Goal: Information Seeking & Learning: Learn about a topic

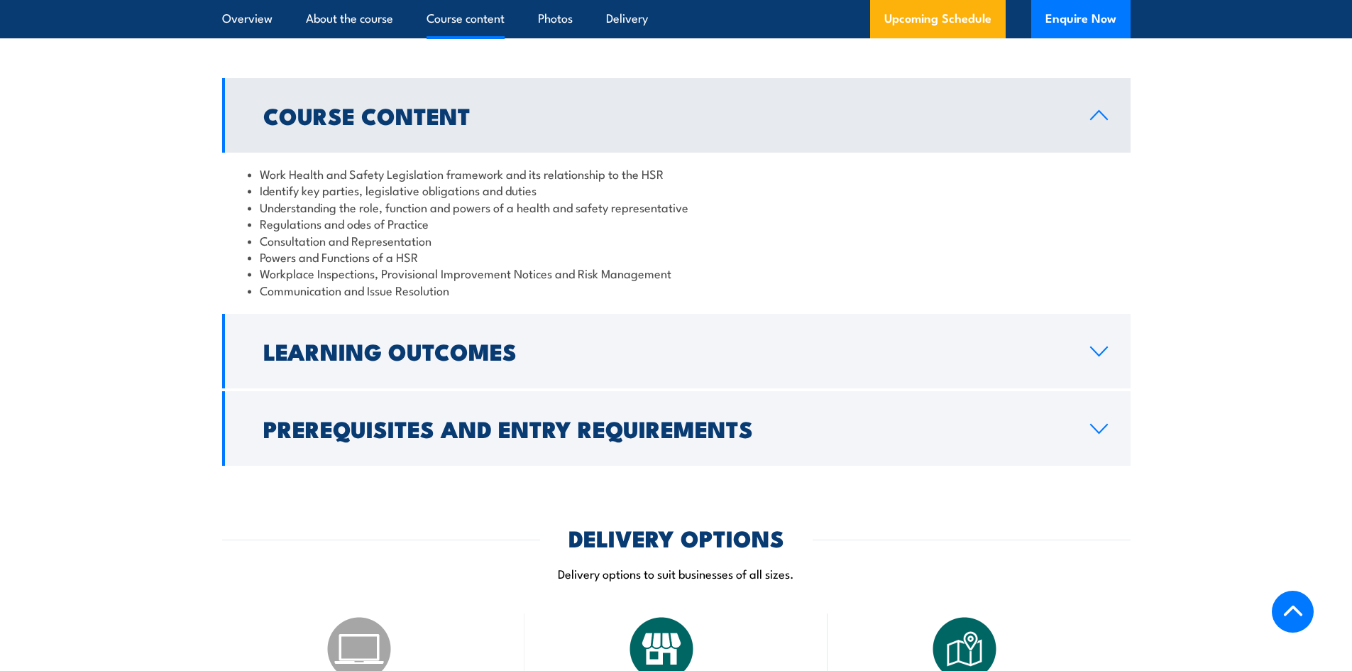
scroll to position [1325, 0]
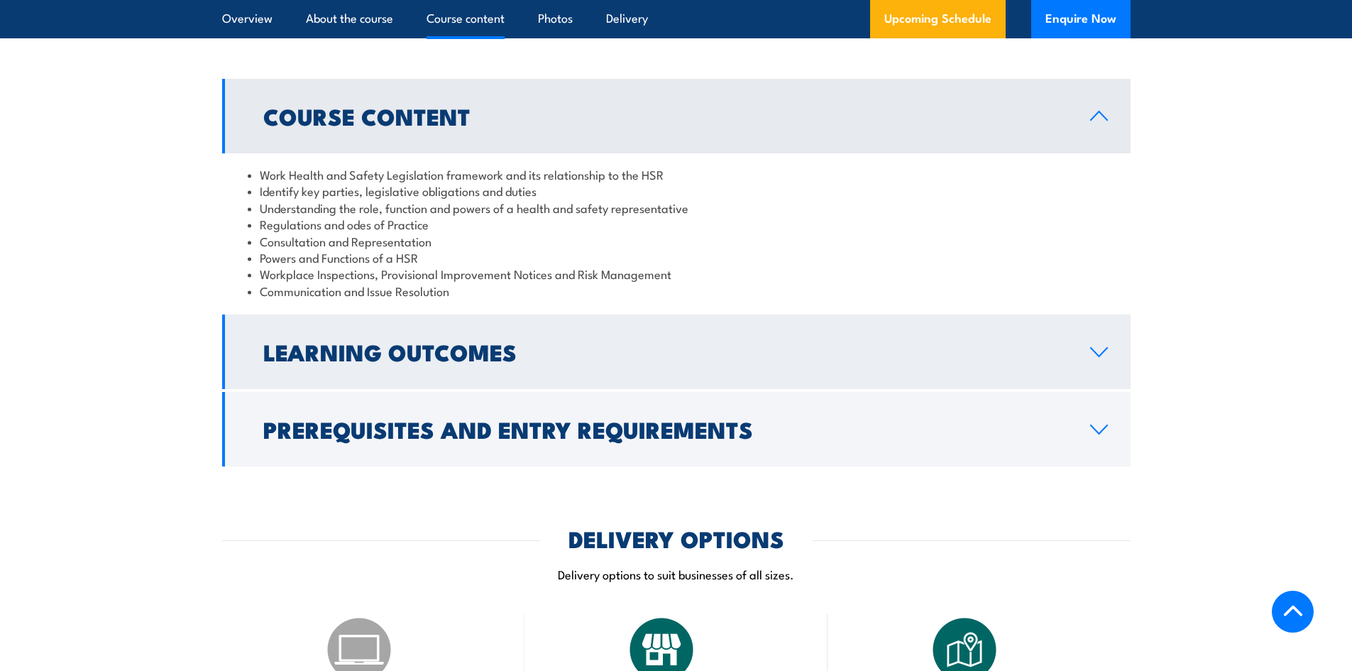
drag, startPoint x: 740, startPoint y: 505, endPoint x: 663, endPoint y: 361, distance: 164.2
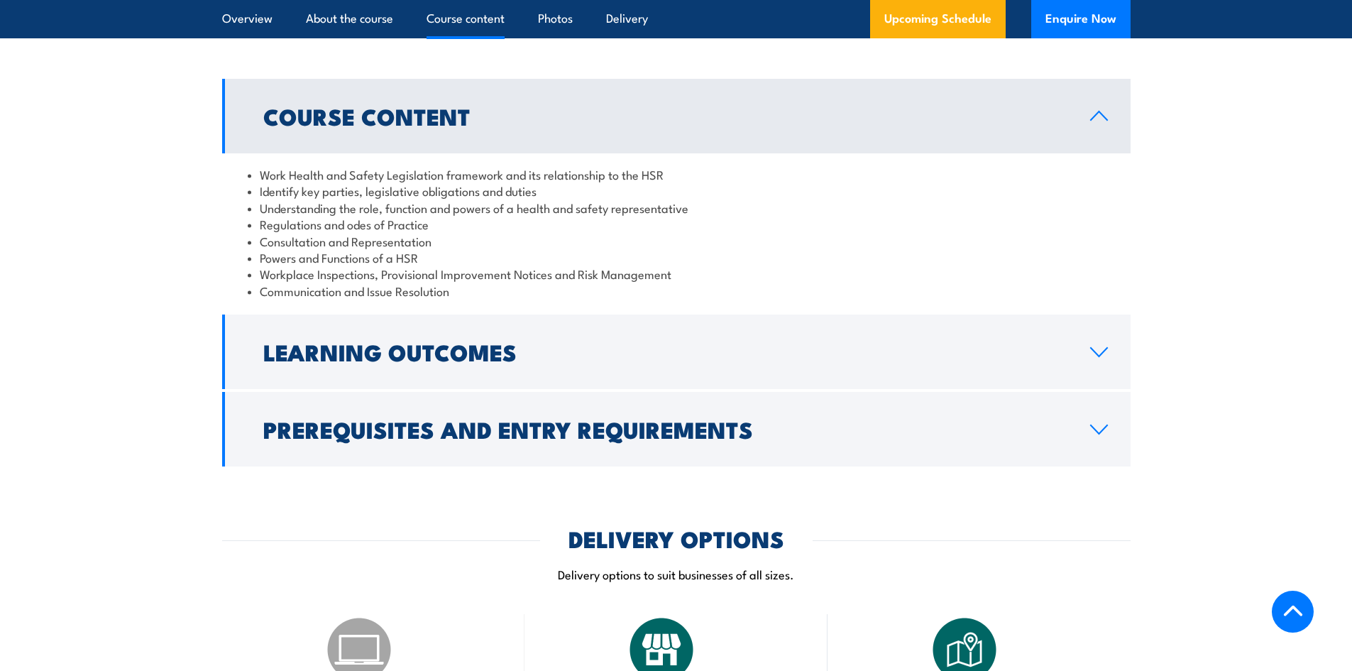
drag, startPoint x: 663, startPoint y: 361, endPoint x: 893, endPoint y: 226, distance: 266.6
click at [893, 199] on li "Identify key parties, legislative obligations and duties" at bounding box center [677, 190] width 858 height 16
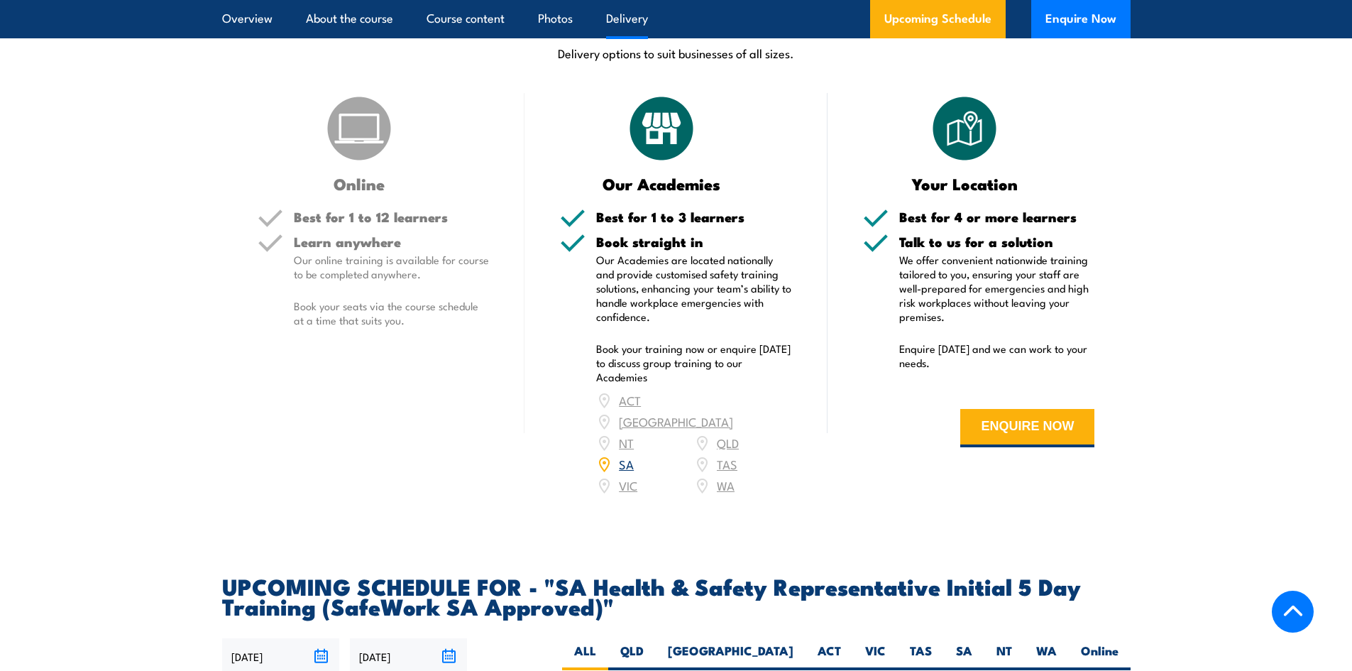
scroll to position [1855, 0]
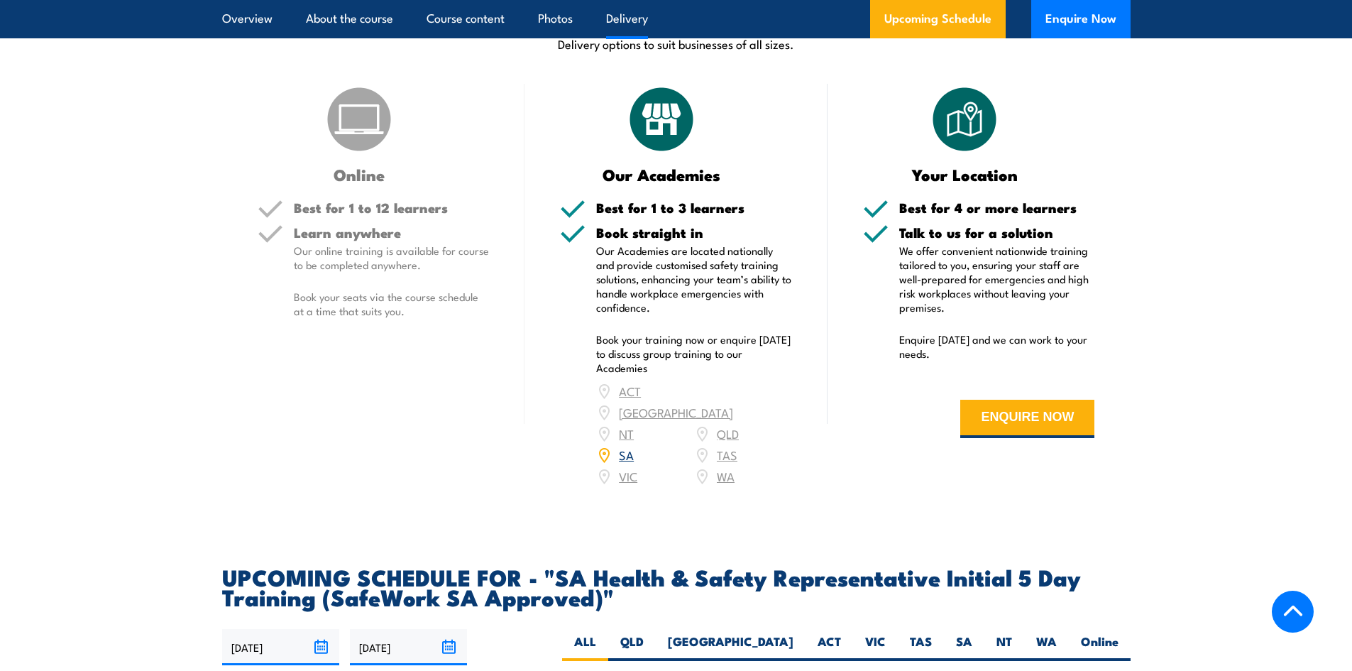
click at [625, 463] on link "SA" at bounding box center [626, 454] width 15 height 17
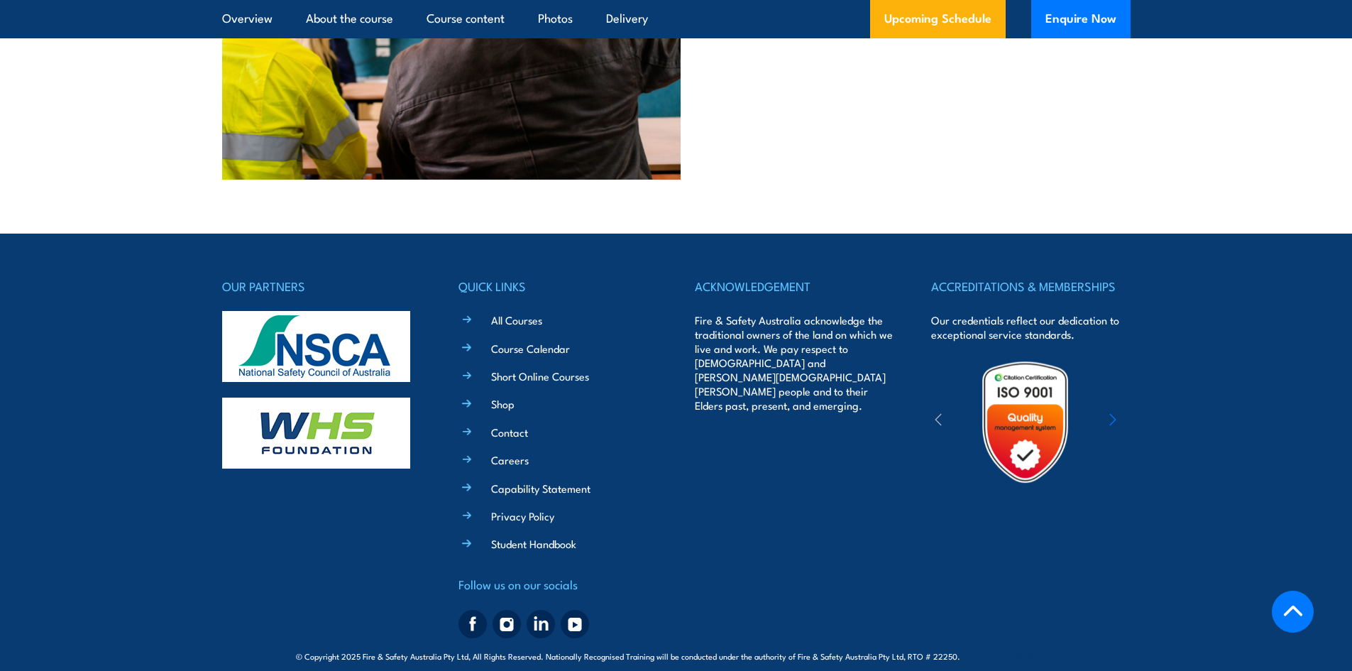
scroll to position [3693, 0]
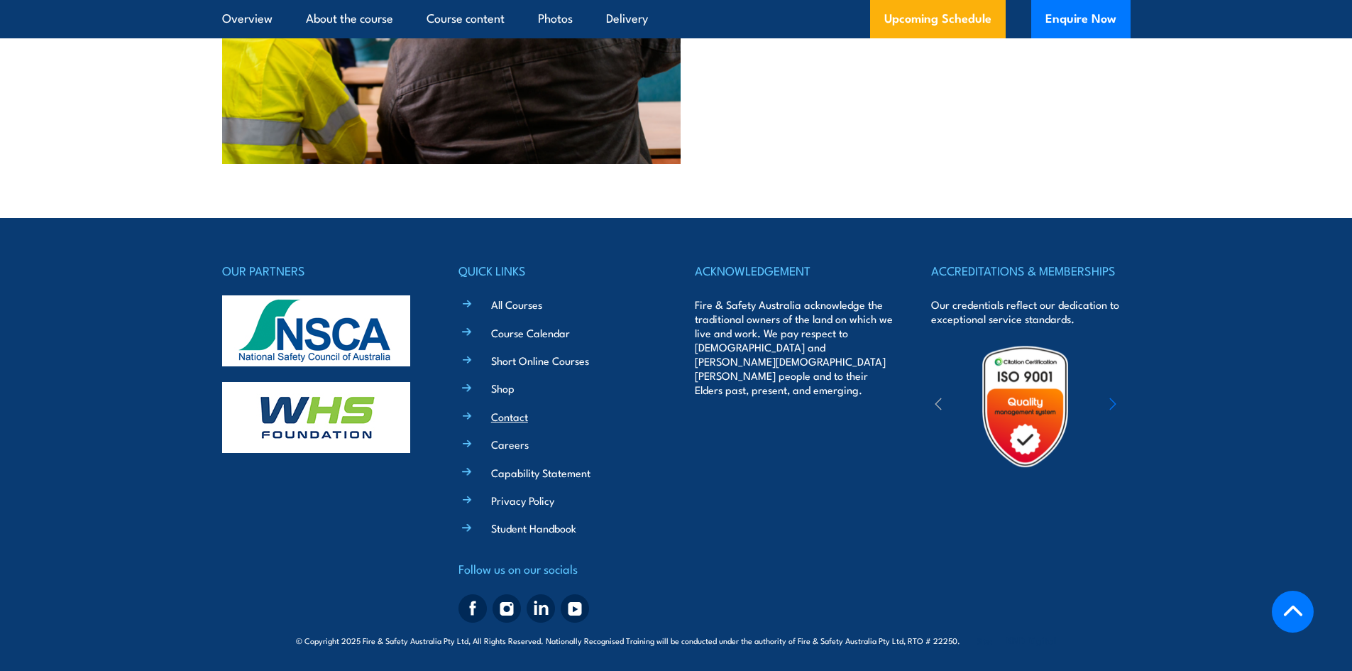
click at [503, 415] on link "Contact" at bounding box center [509, 416] width 37 height 15
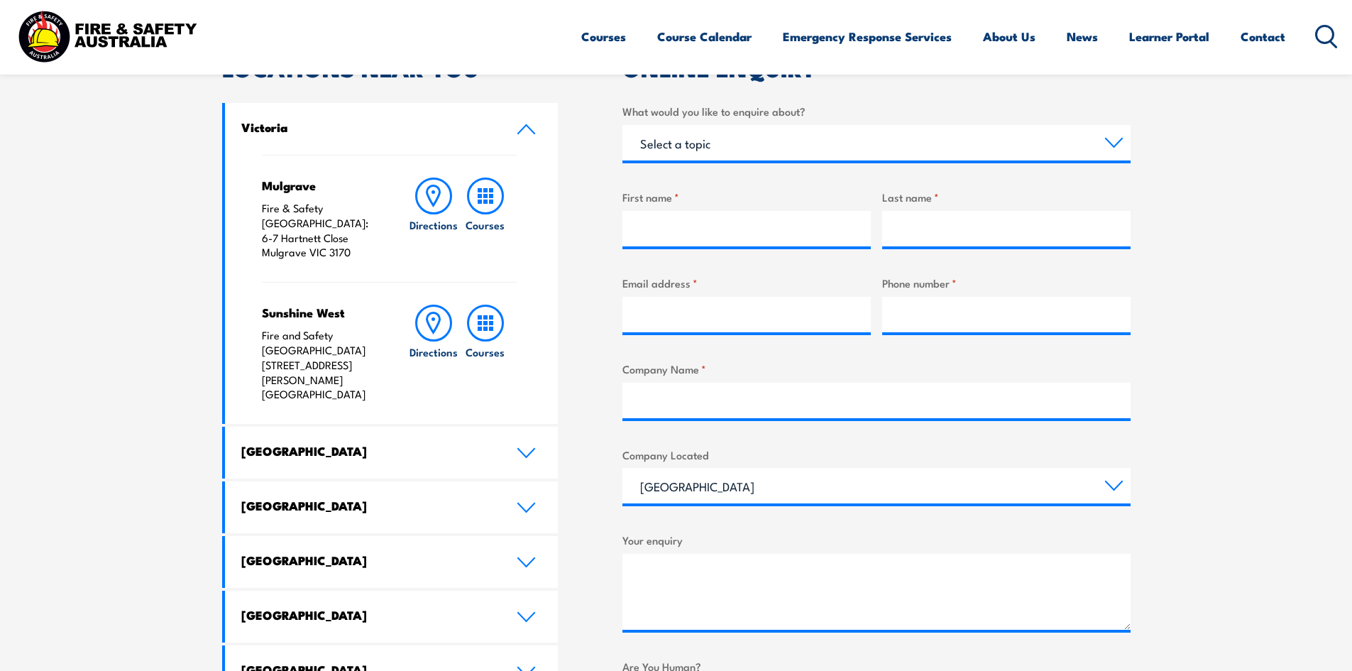
scroll to position [464, 0]
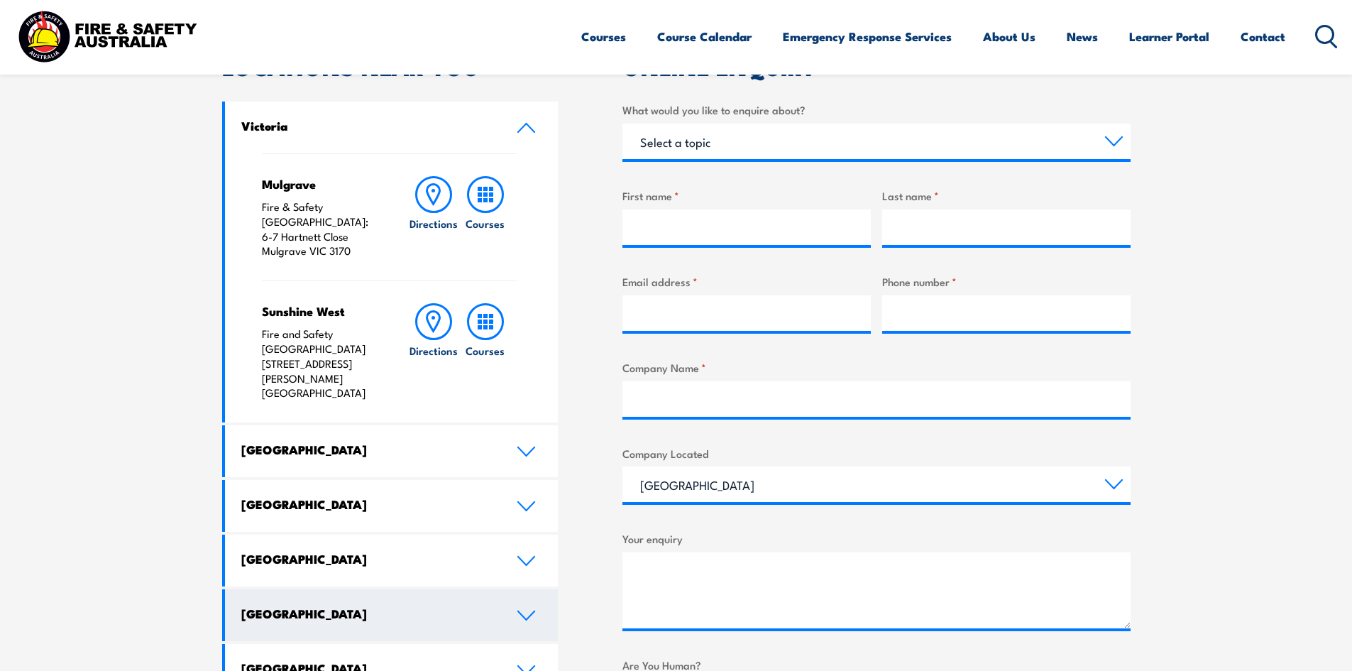
click at [530, 610] on icon at bounding box center [526, 615] width 19 height 11
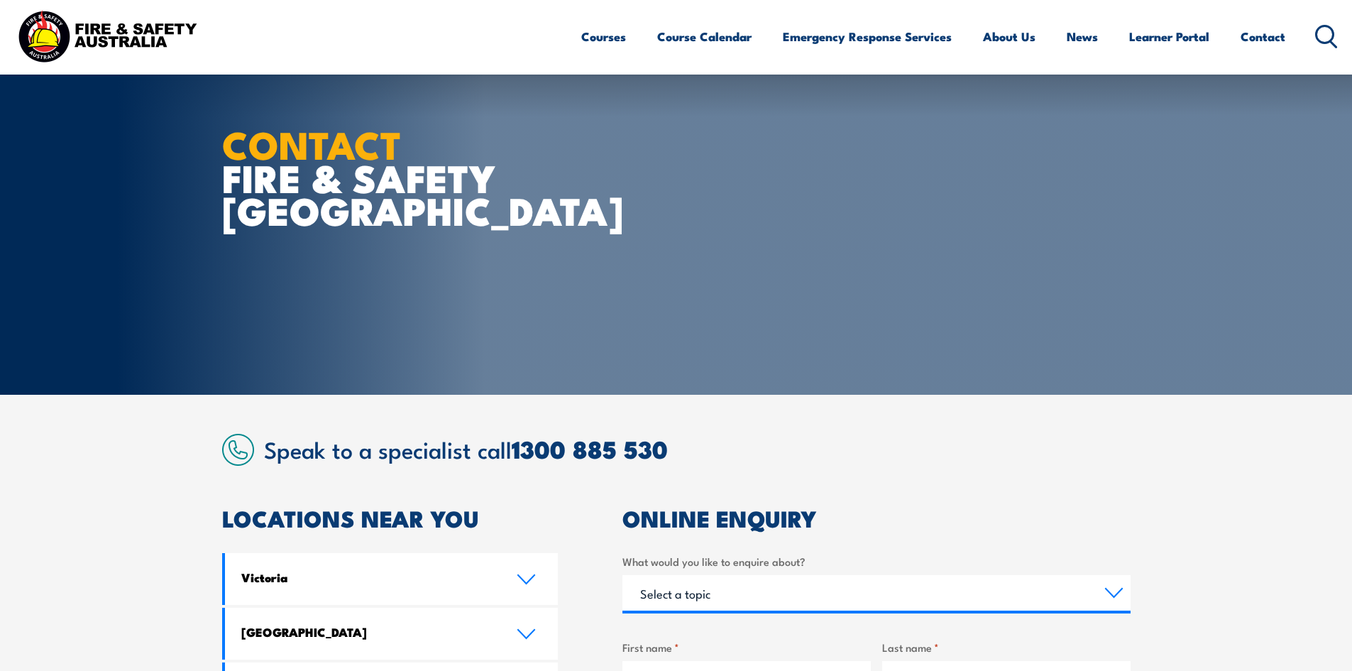
scroll to position [0, 0]
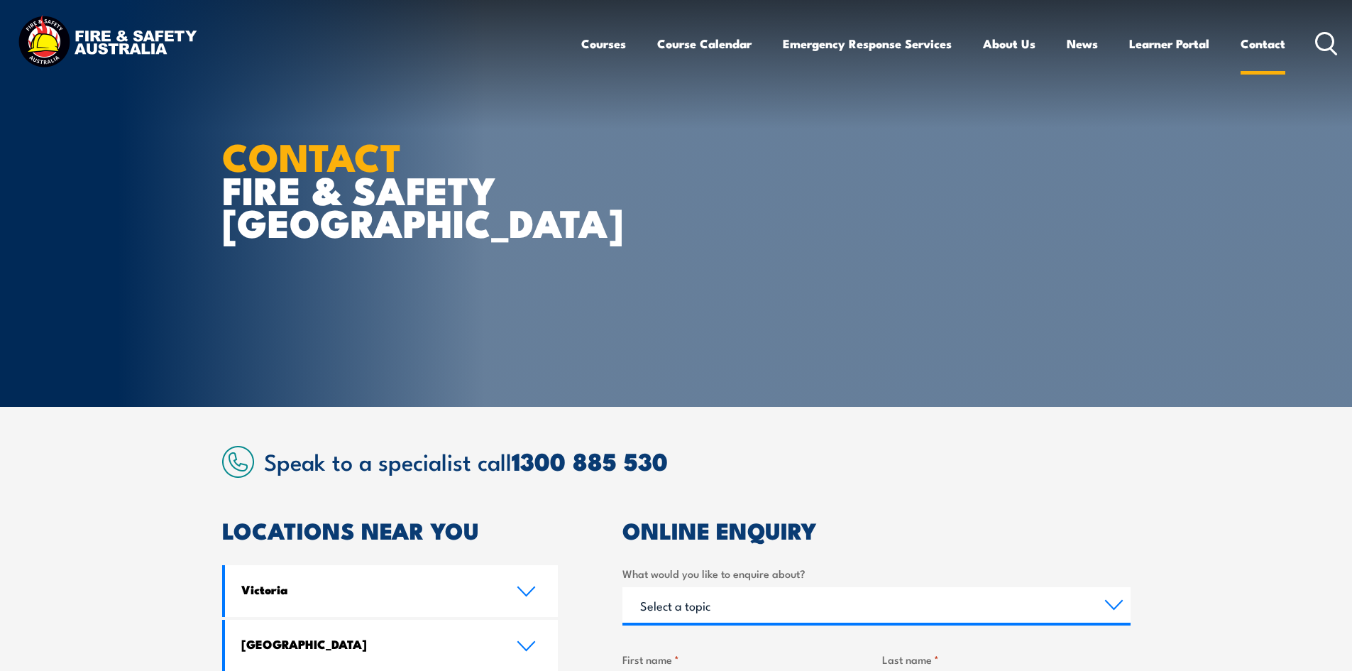
click at [1266, 40] on link "Contact" at bounding box center [1263, 44] width 45 height 38
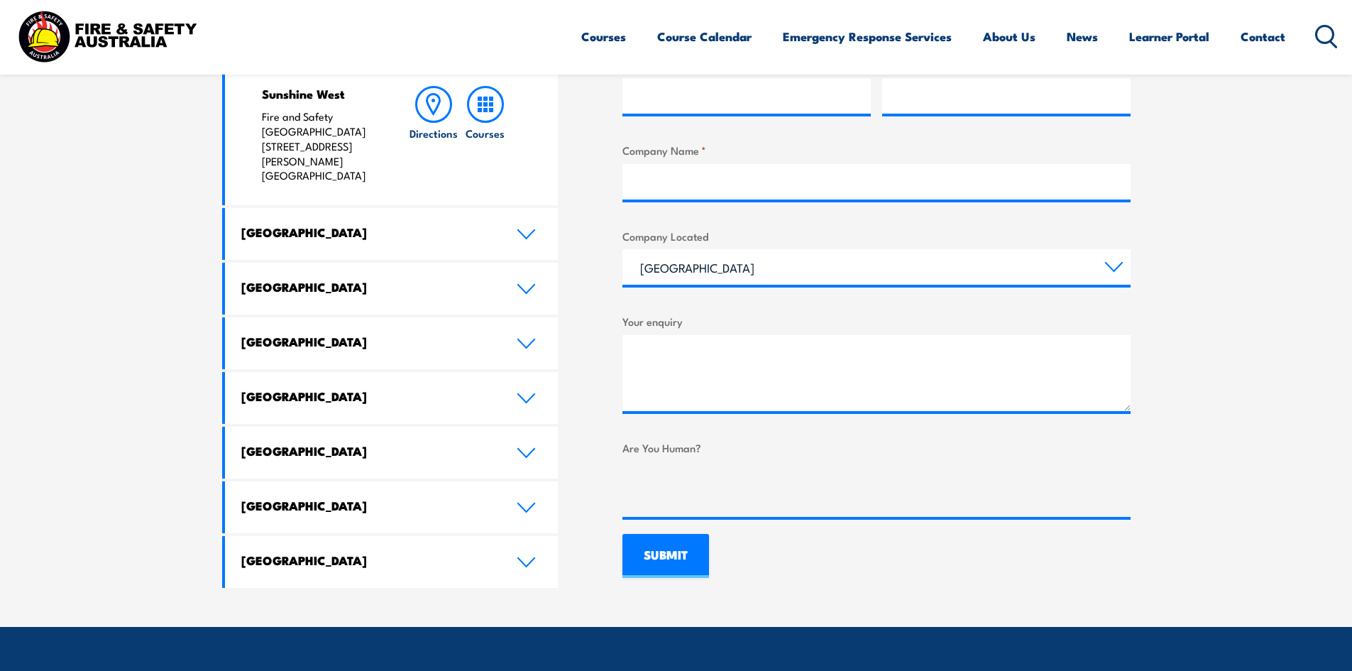
scroll to position [690, 0]
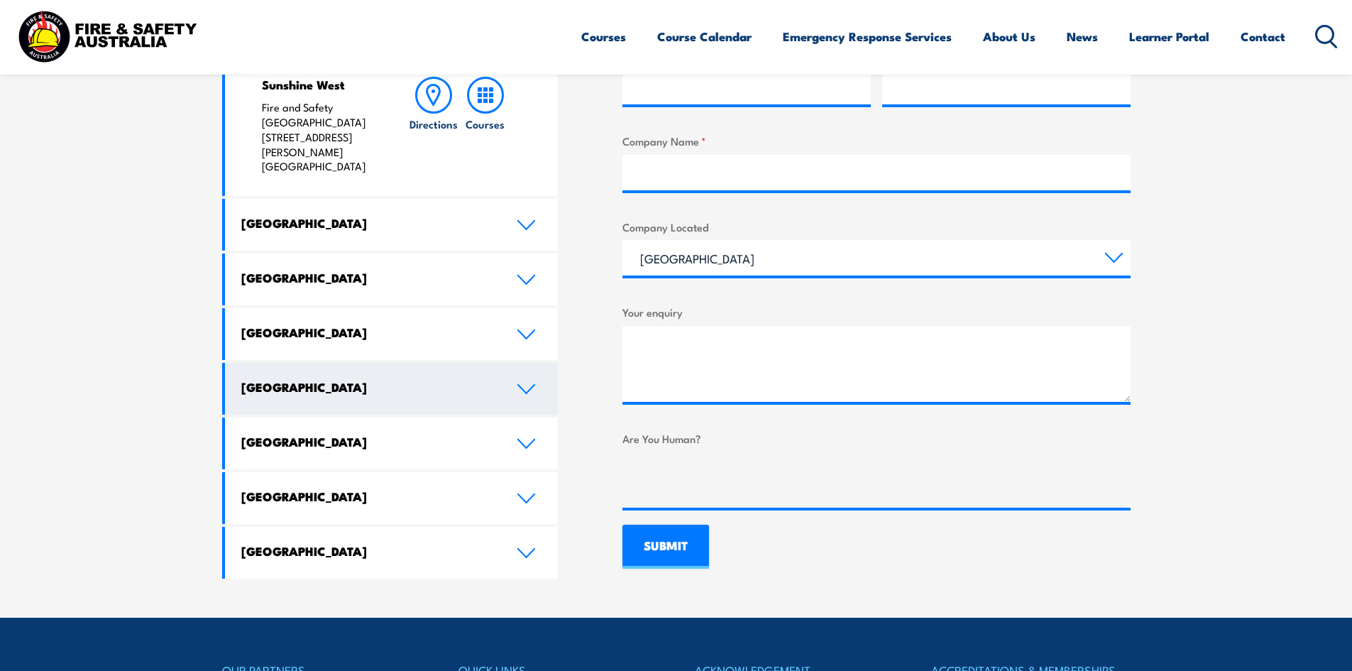
click at [517, 363] on link "[GEOGRAPHIC_DATA]" at bounding box center [392, 389] width 334 height 52
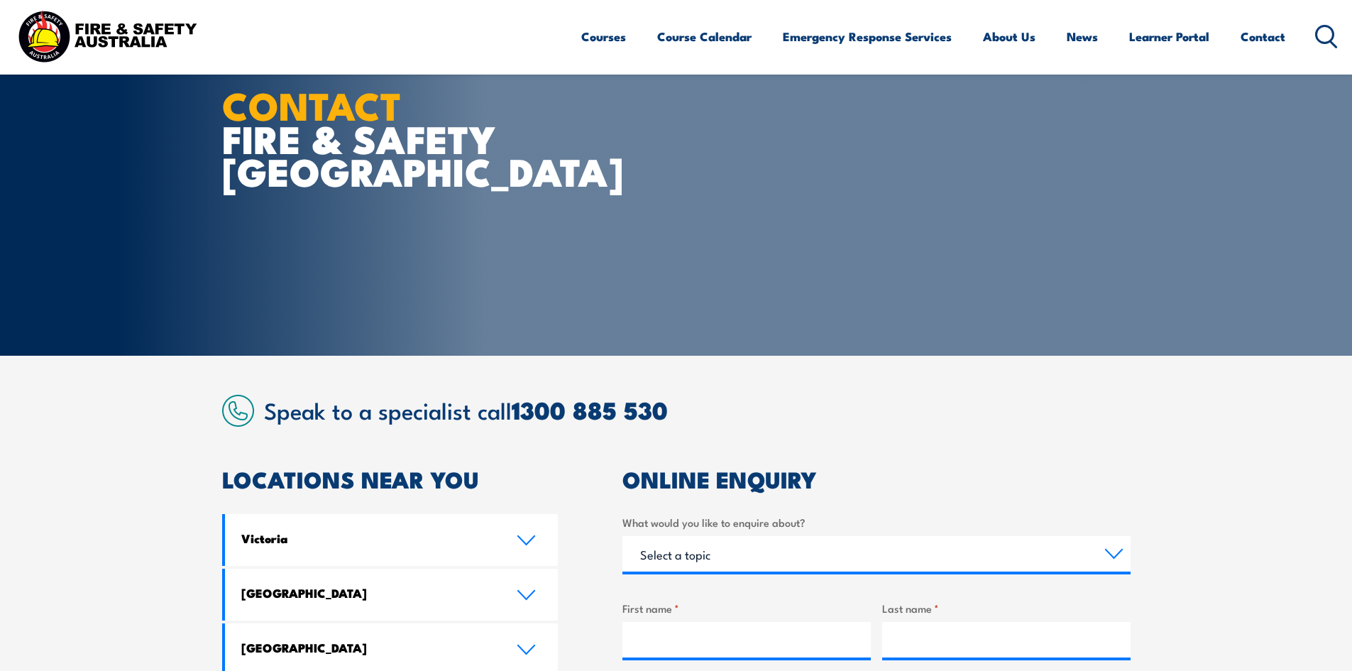
scroll to position [55, 0]
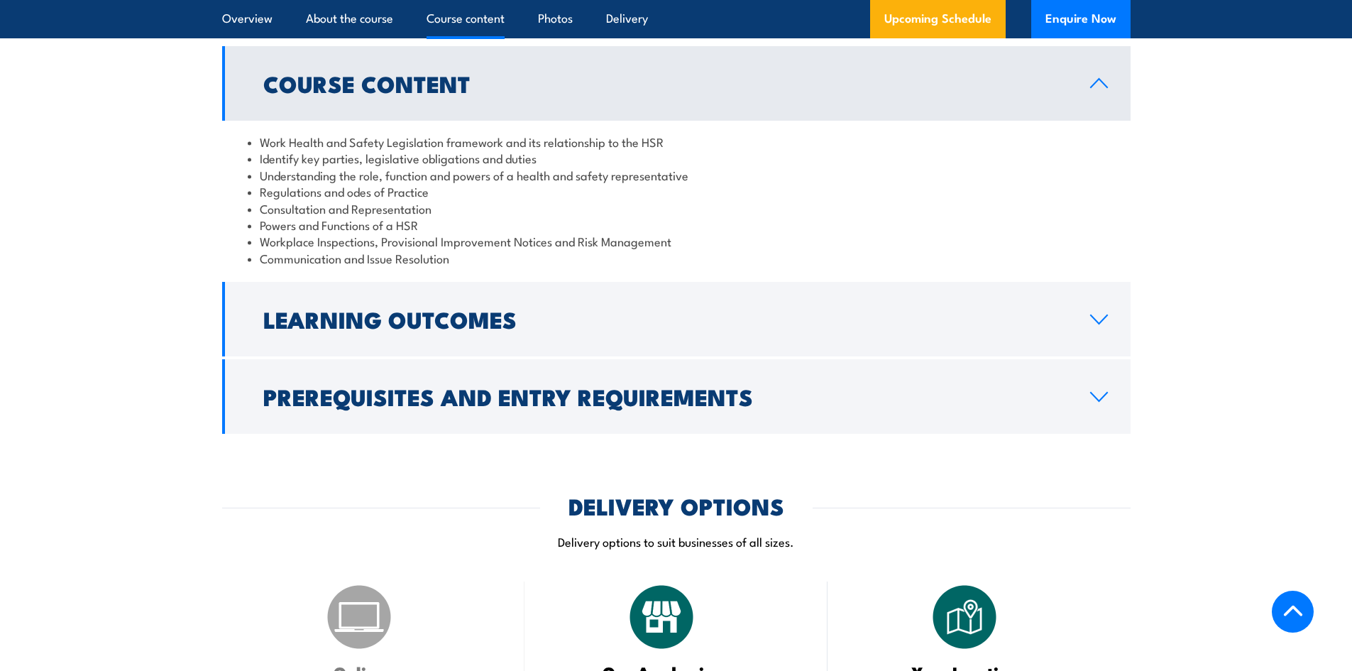
scroll to position [1360, 0]
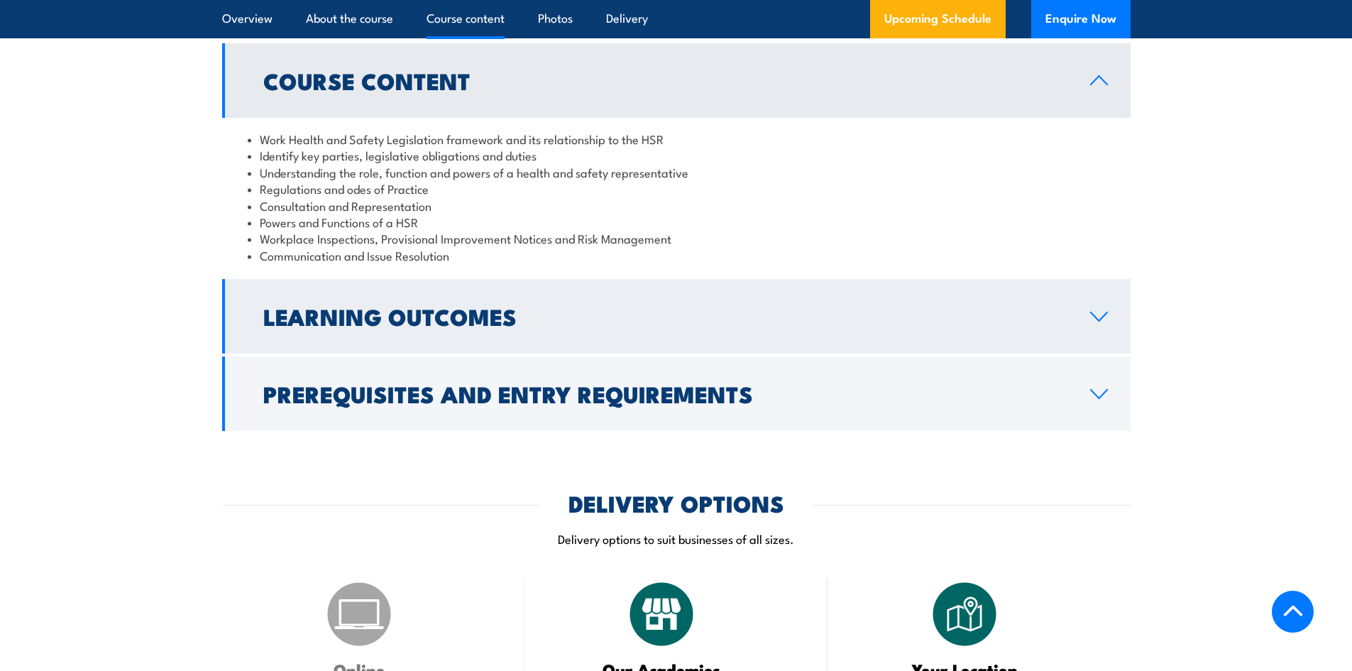
click at [1105, 322] on icon at bounding box center [1099, 316] width 19 height 11
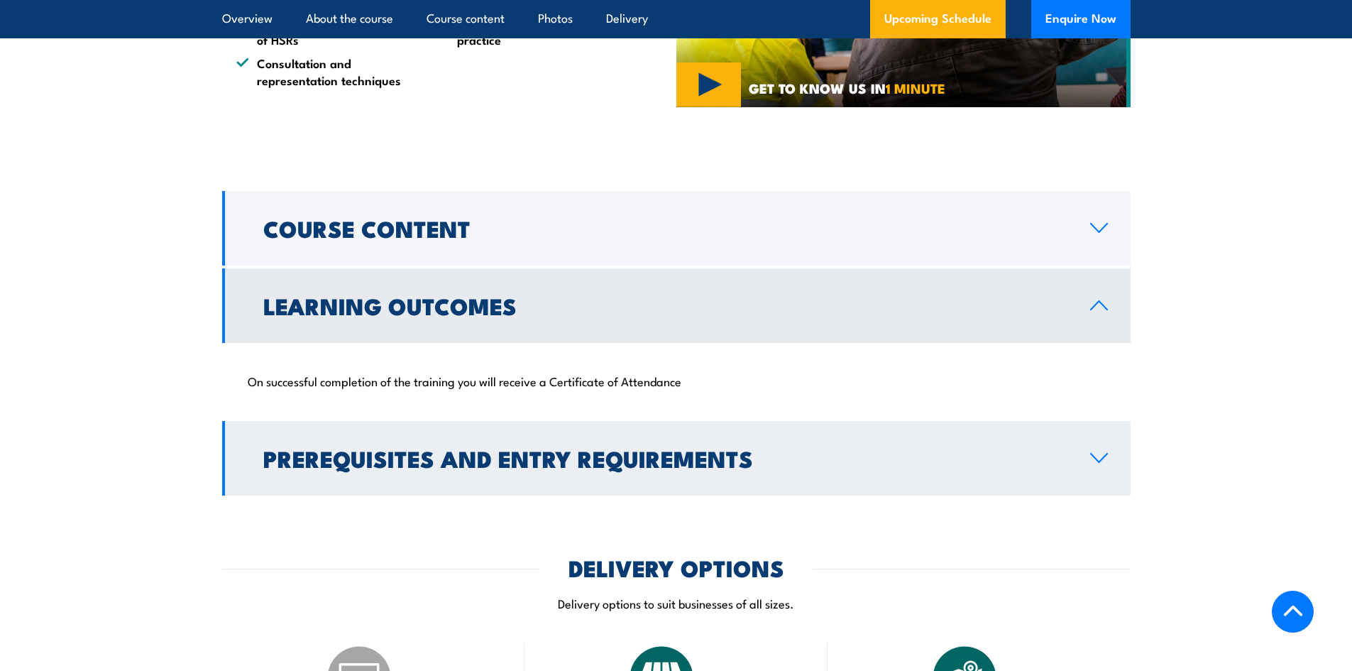
scroll to position [1212, 0]
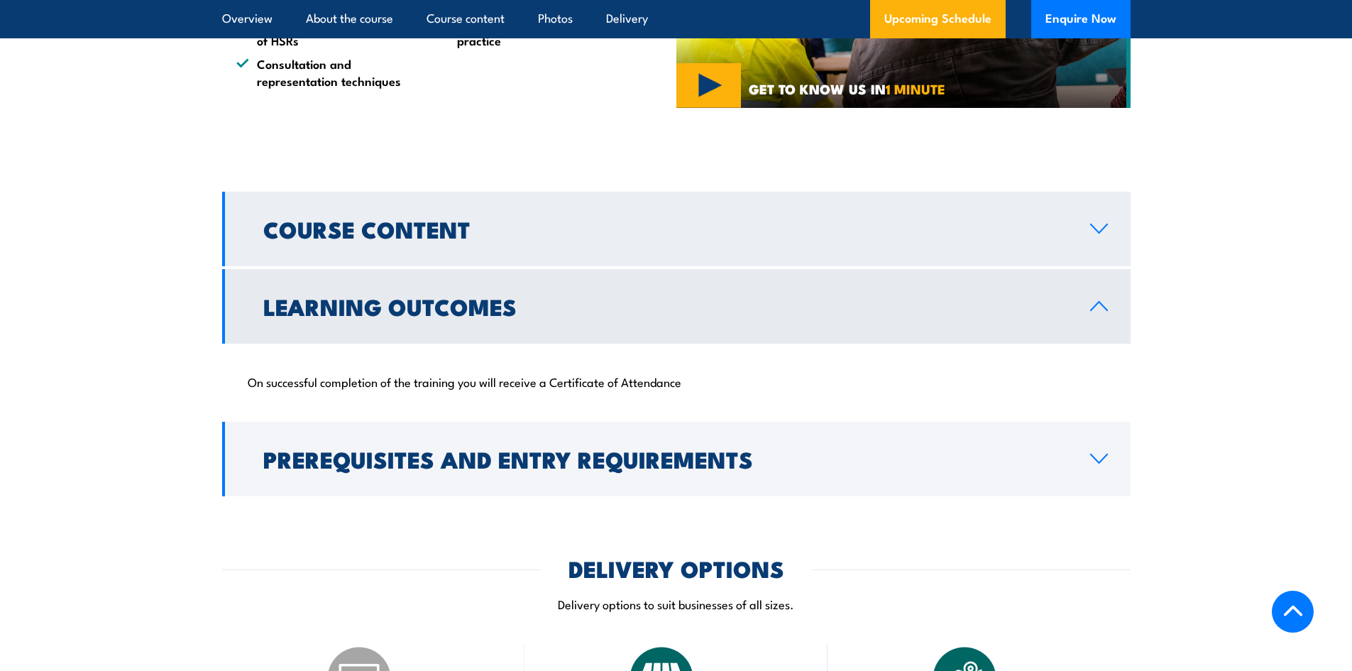
click at [1098, 234] on icon at bounding box center [1099, 228] width 19 height 11
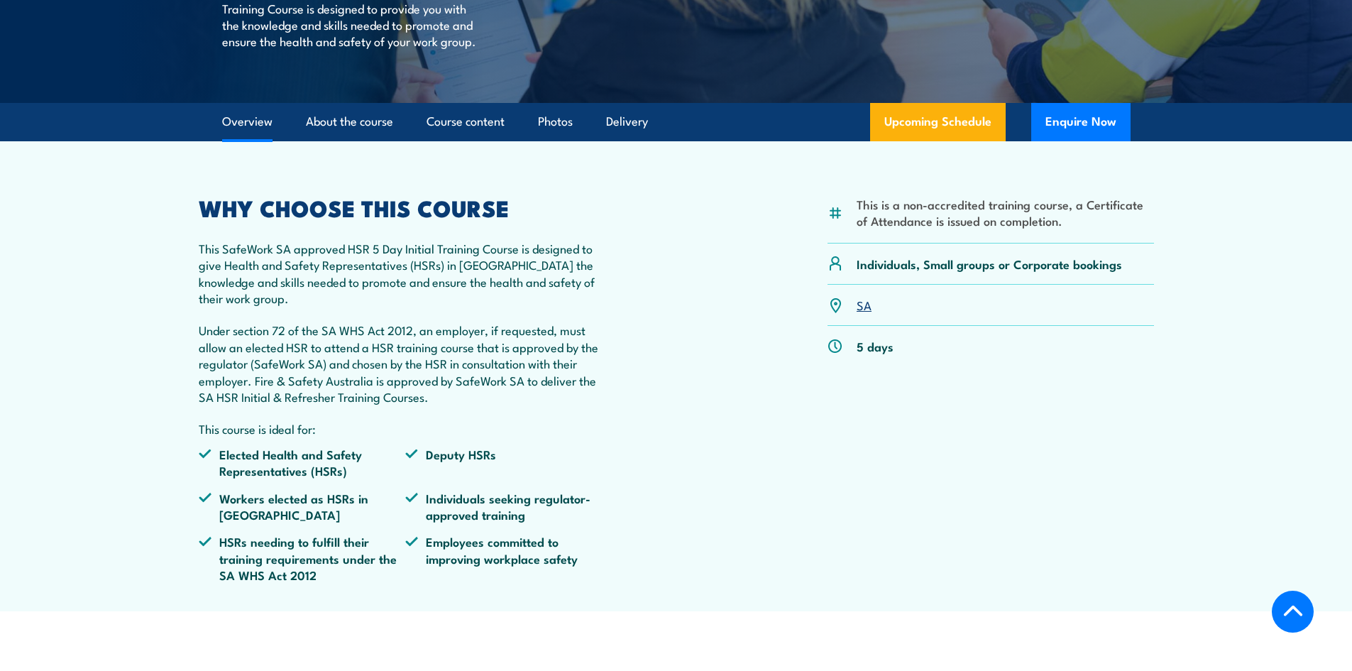
scroll to position [385, 0]
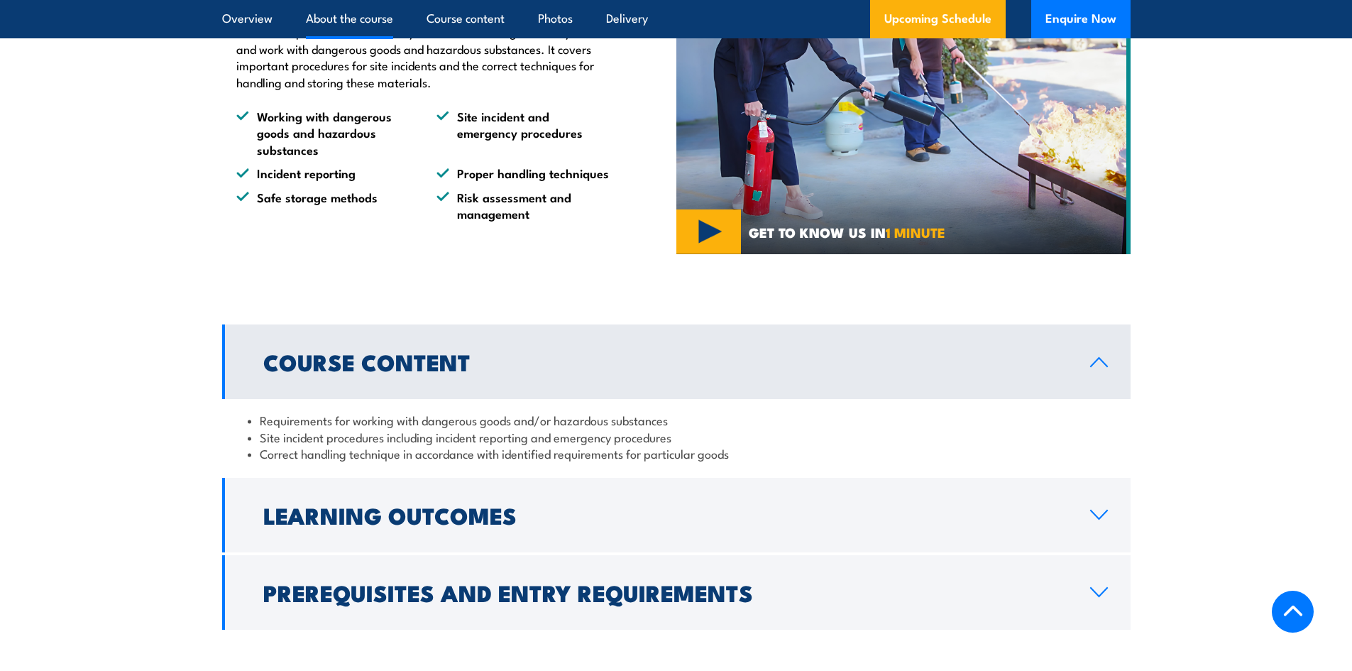
scroll to position [964, 0]
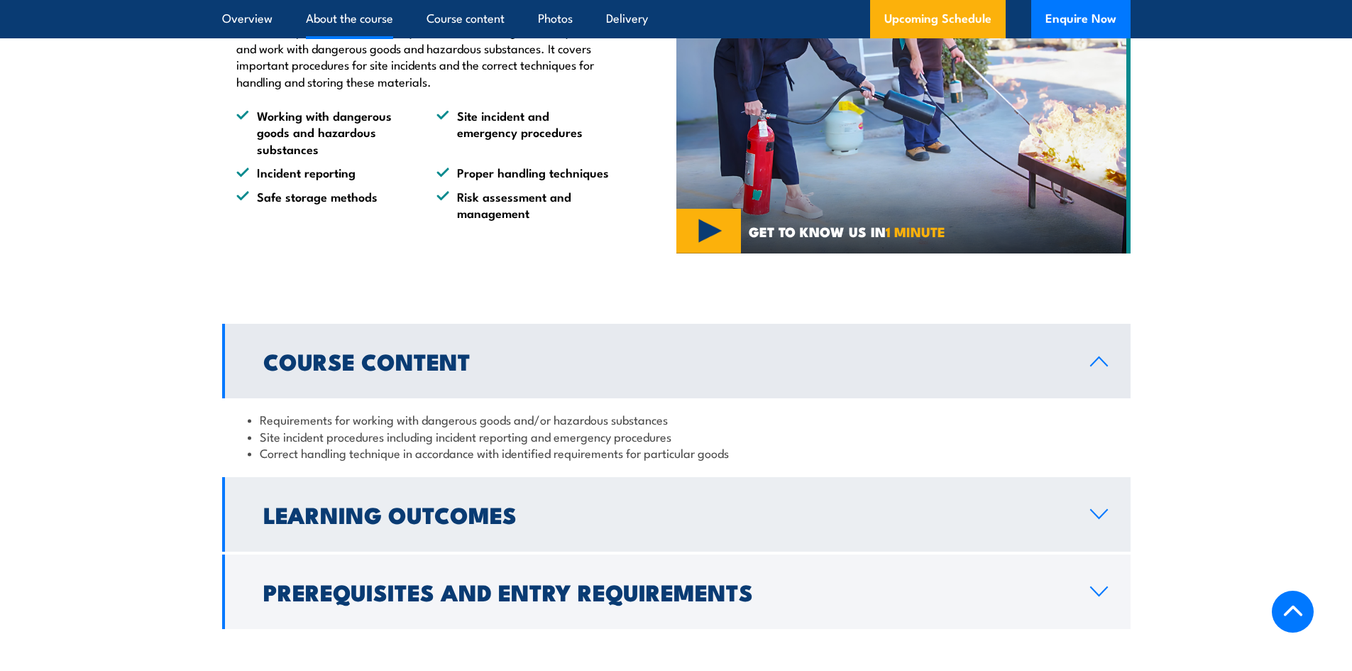
click at [1100, 520] on icon at bounding box center [1099, 513] width 19 height 11
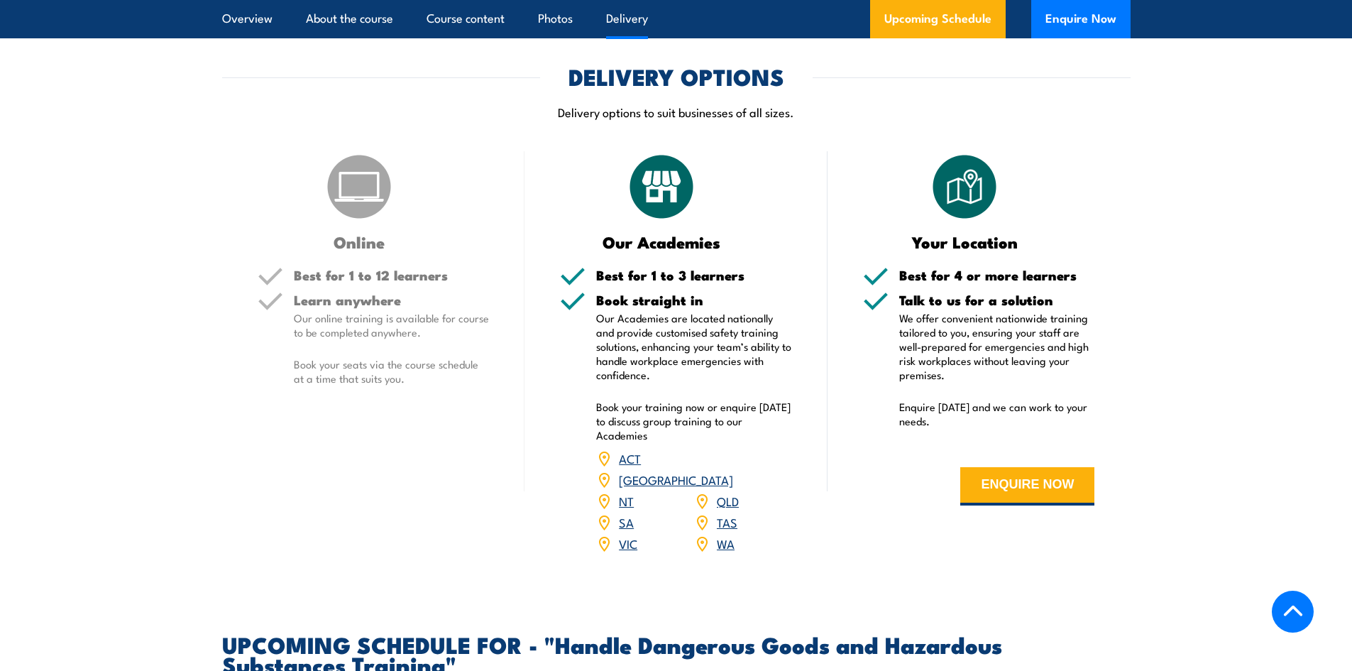
scroll to position [1603, 0]
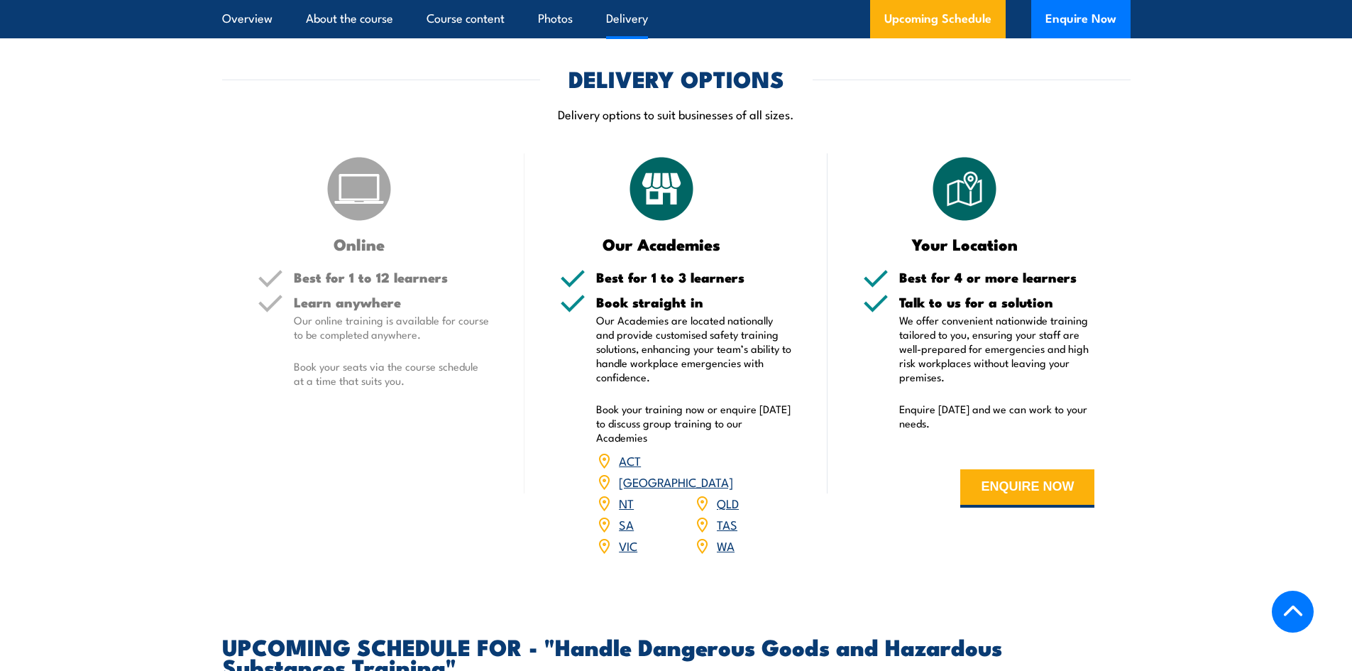
click at [623, 532] on link "SA" at bounding box center [626, 523] width 15 height 17
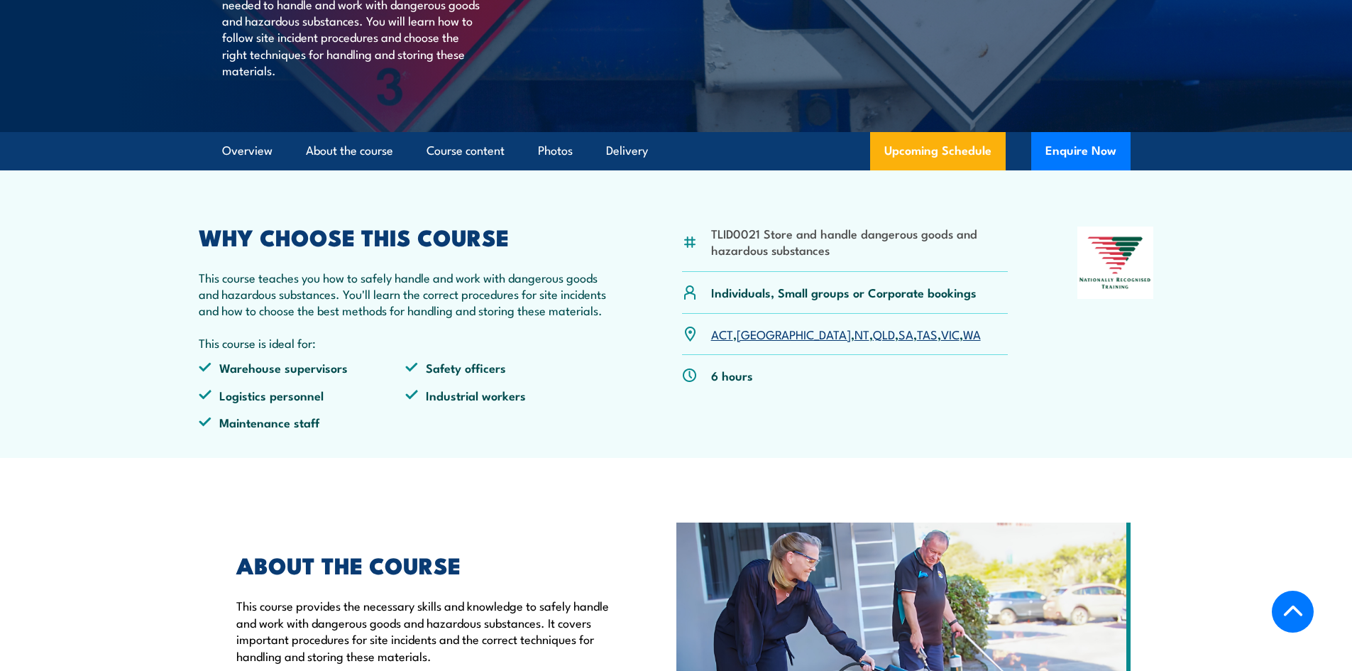
scroll to position [389, 0]
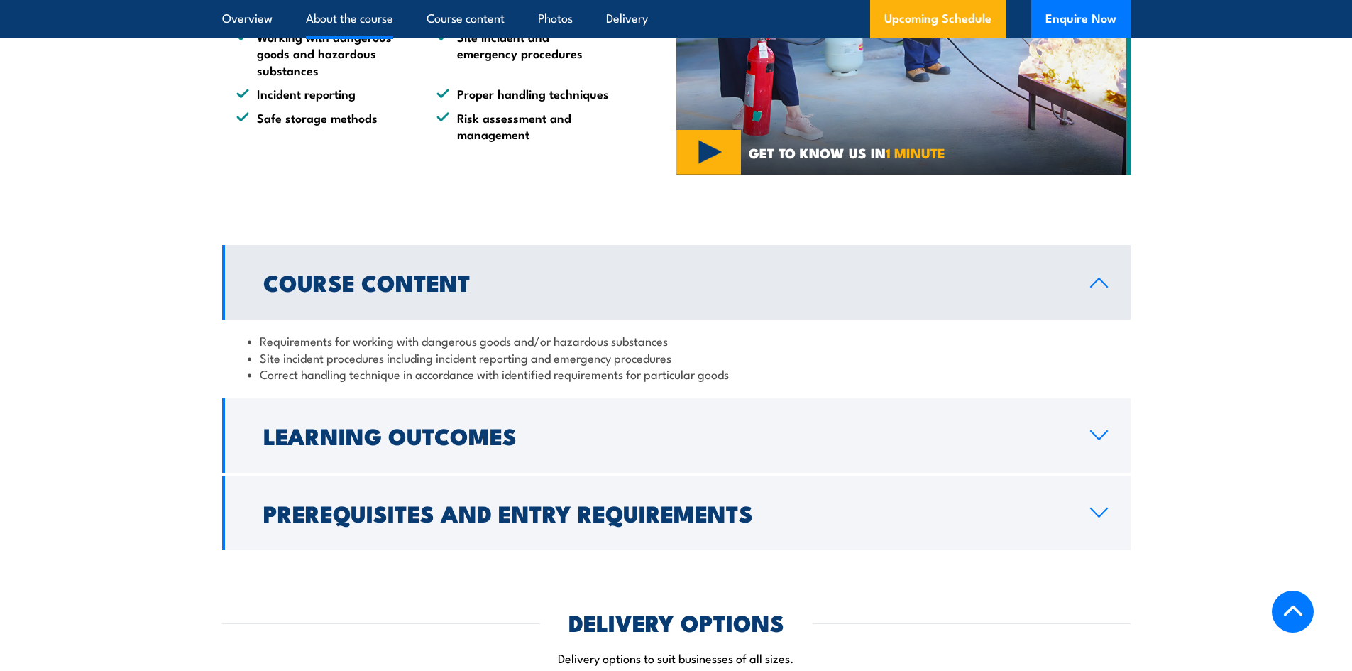
scroll to position [1043, 0]
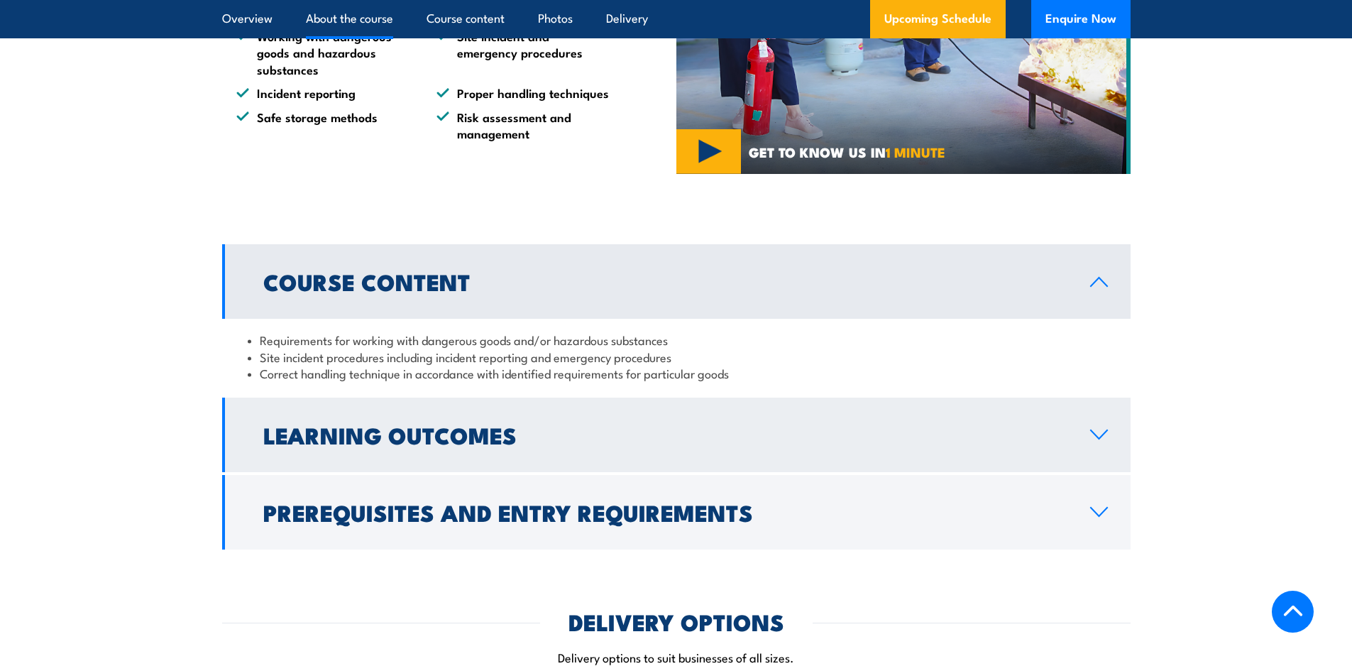
click at [1100, 440] on icon at bounding box center [1099, 434] width 19 height 11
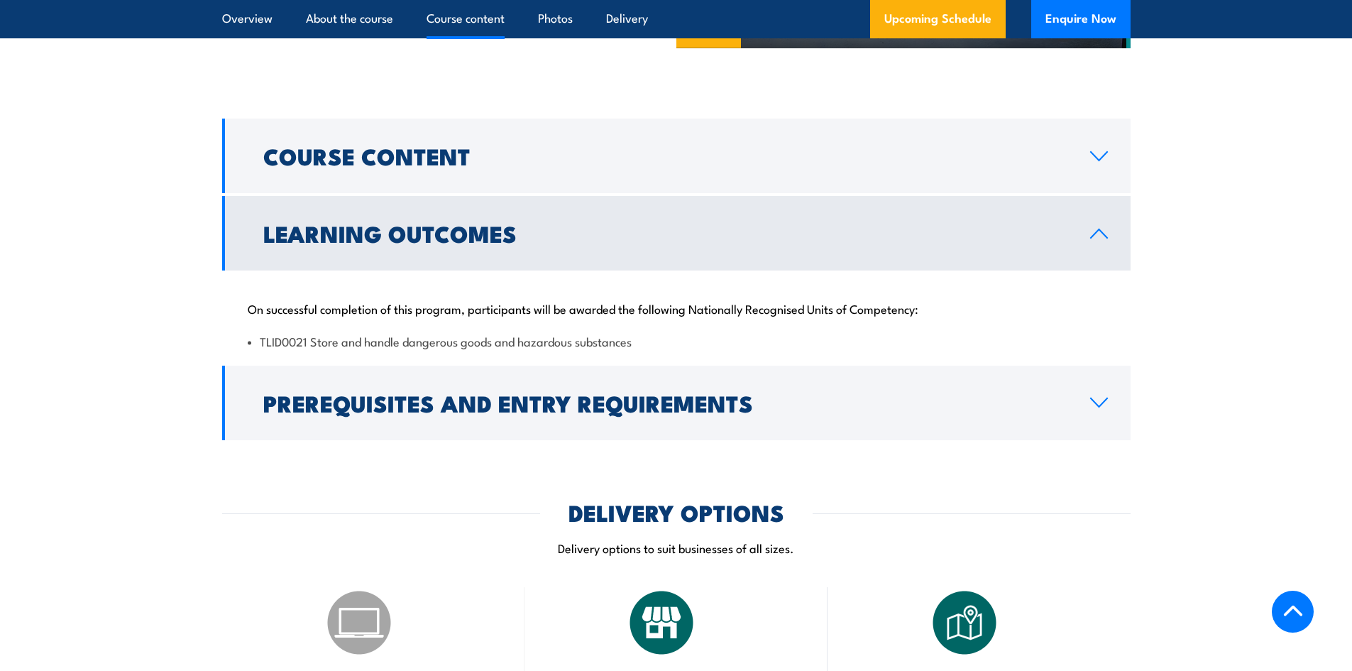
scroll to position [1170, 0]
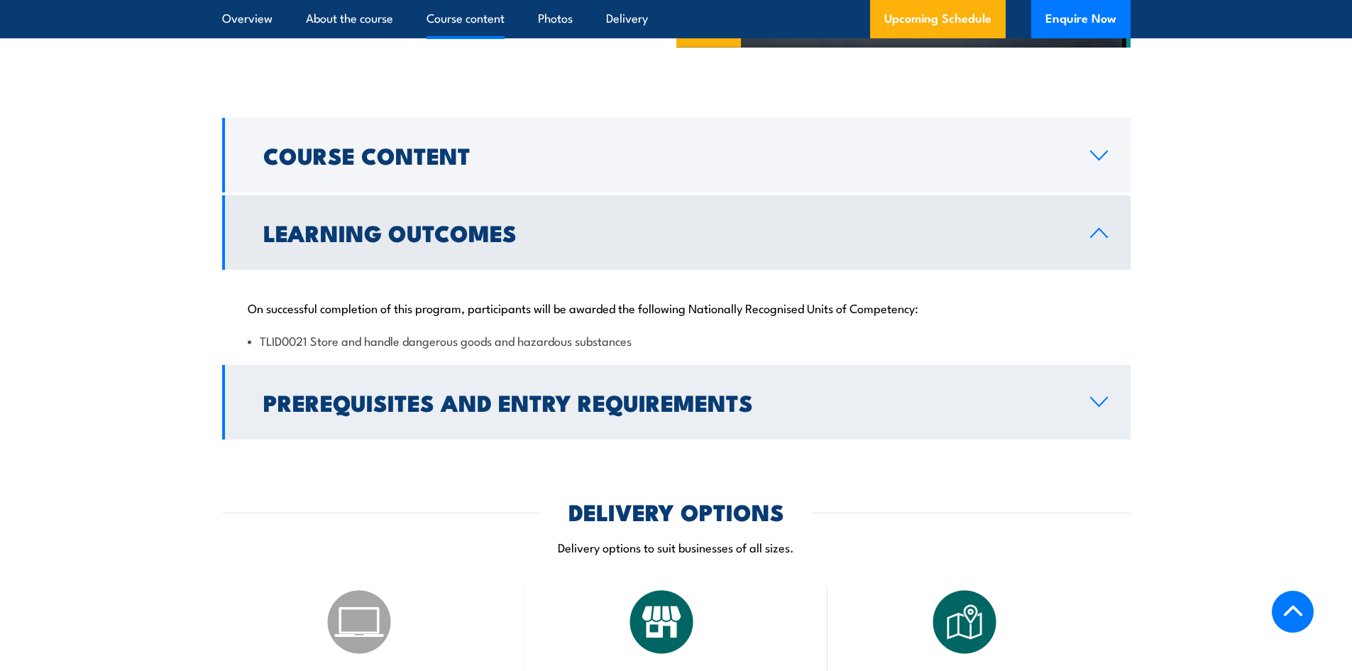
click at [1096, 406] on icon at bounding box center [1099, 402] width 16 height 9
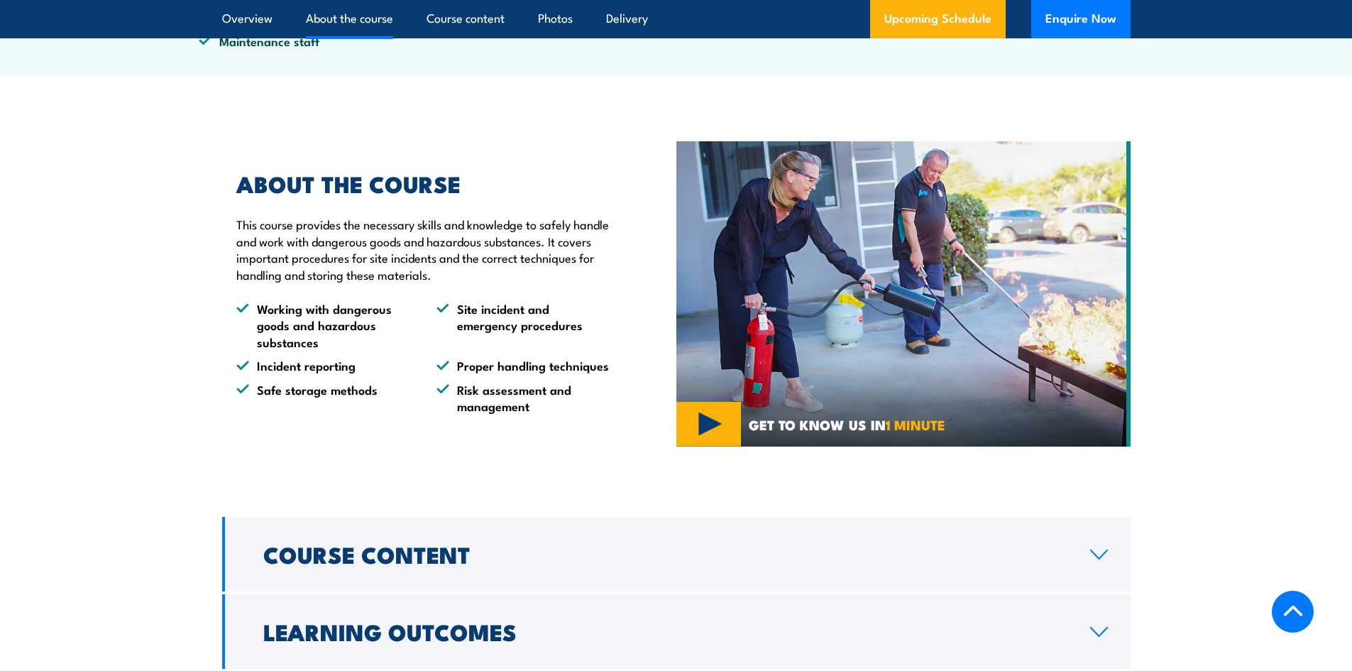
scroll to position [770, 0]
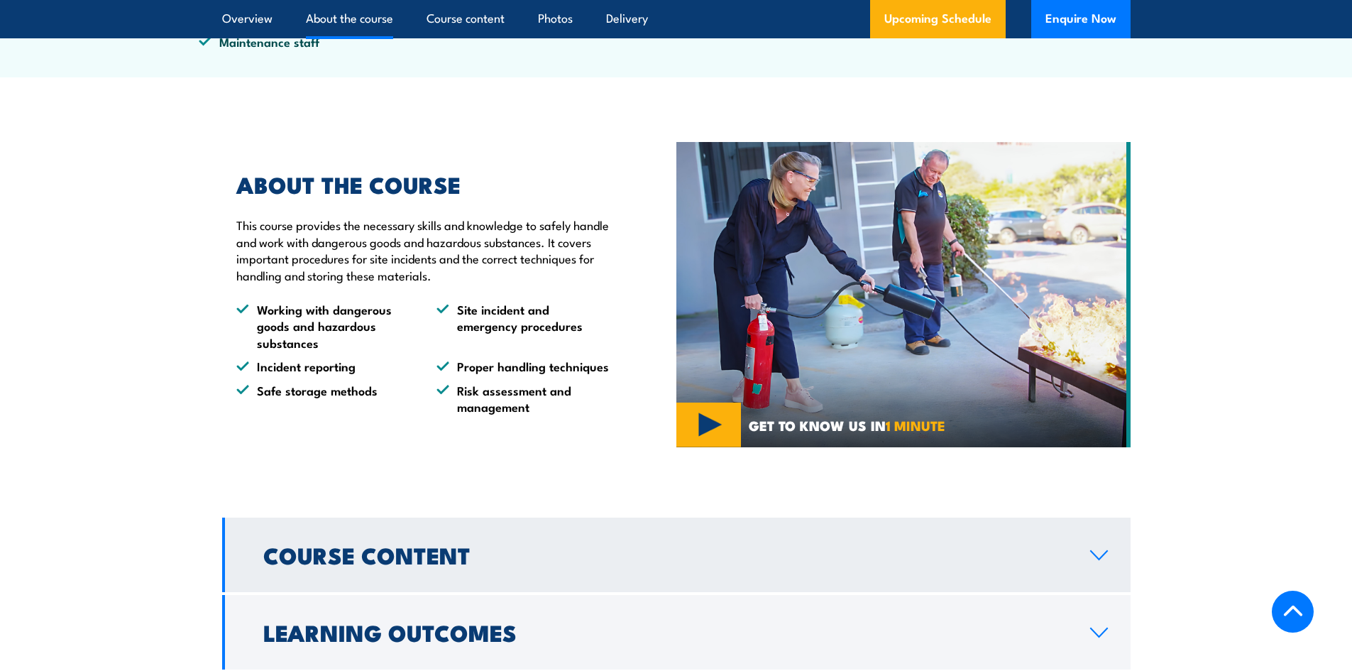
click at [1105, 561] on icon at bounding box center [1099, 554] width 19 height 11
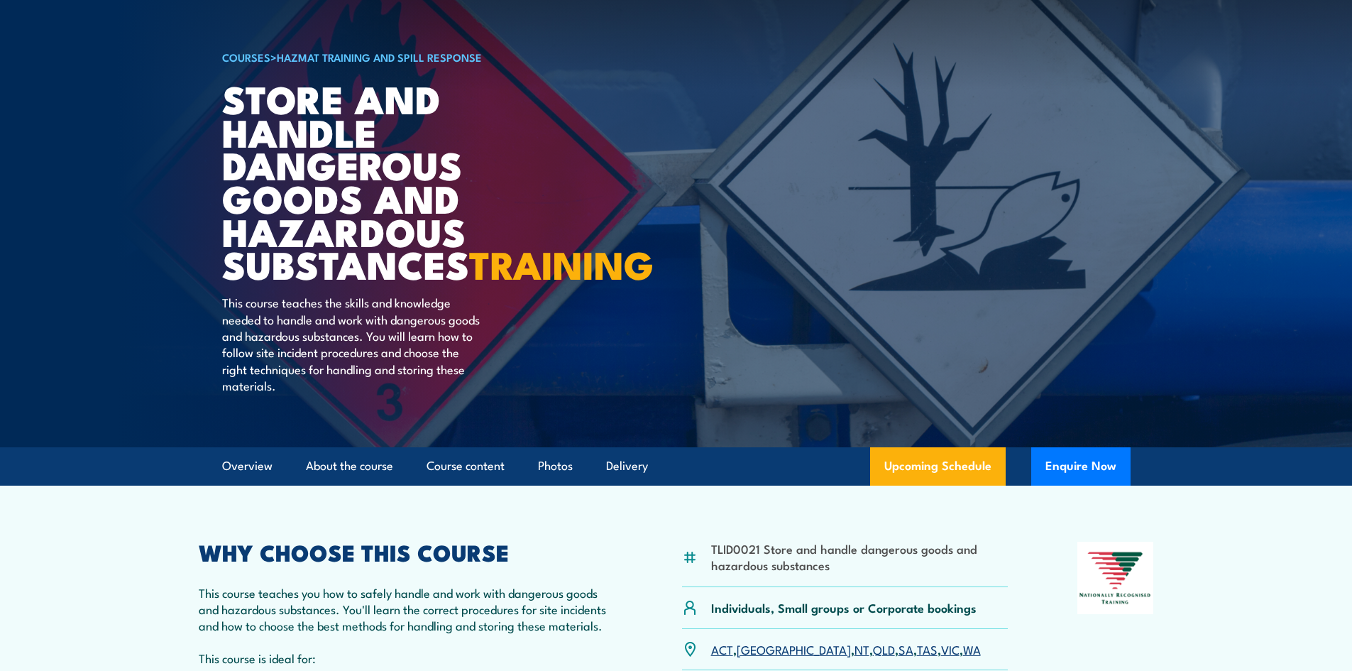
scroll to position [0, 0]
